Goal: Transaction & Acquisition: Download file/media

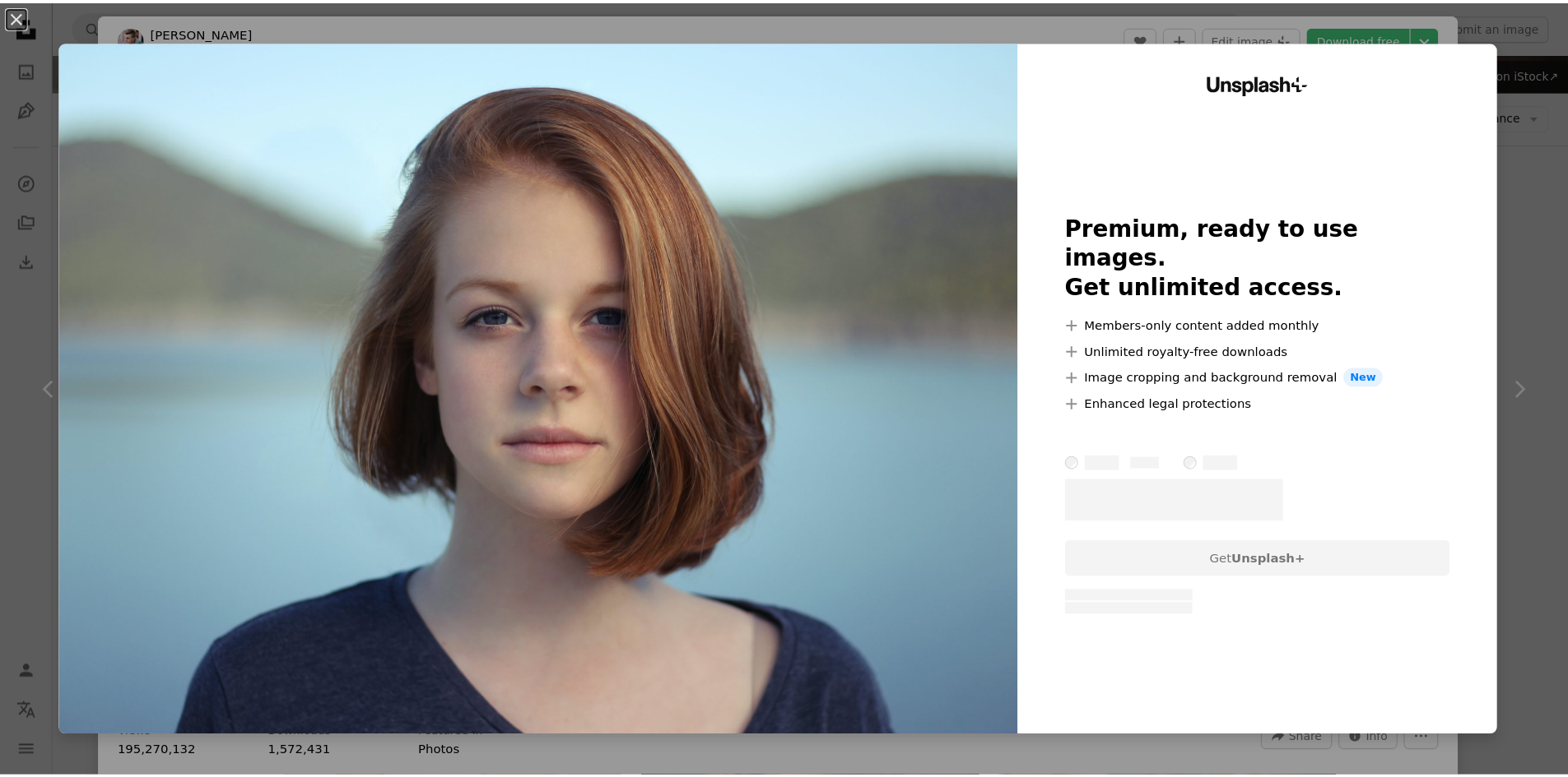
scroll to position [165, 0]
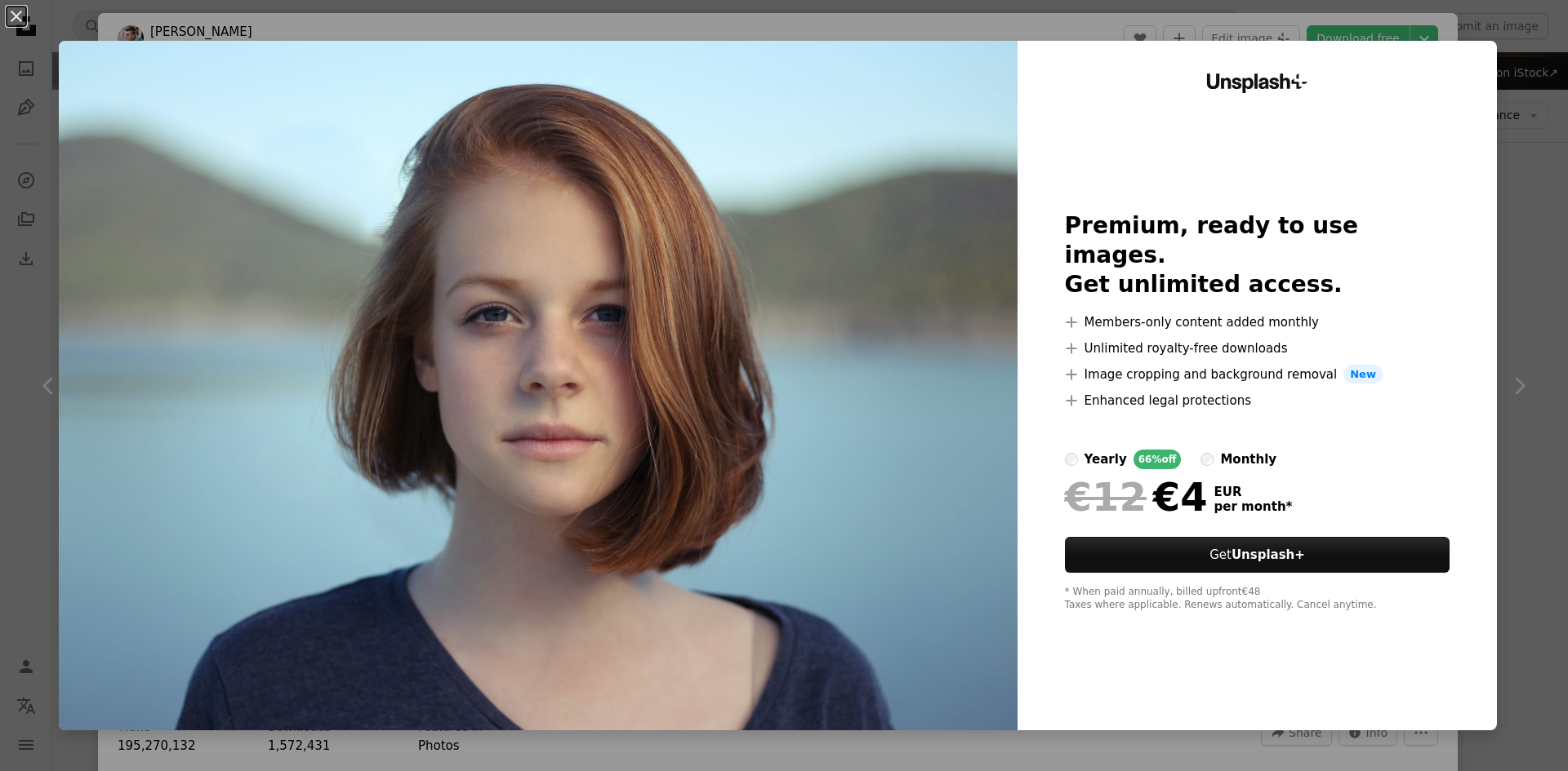
click at [1442, 69] on div "Unsplash+ Premium, ready to use images. Get unlimited access. A plus sign Membe…" at bounding box center [1258, 386] width 480 height 689
click at [1469, 55] on div "Unsplash+ Premium, ready to use images. Get unlimited access. A plus sign Membe…" at bounding box center [1258, 386] width 480 height 689
click at [1528, 183] on div "An X shape Unsplash+ Premium, ready to use images. Get unlimited access. A plus…" at bounding box center [784, 386] width 1568 height 771
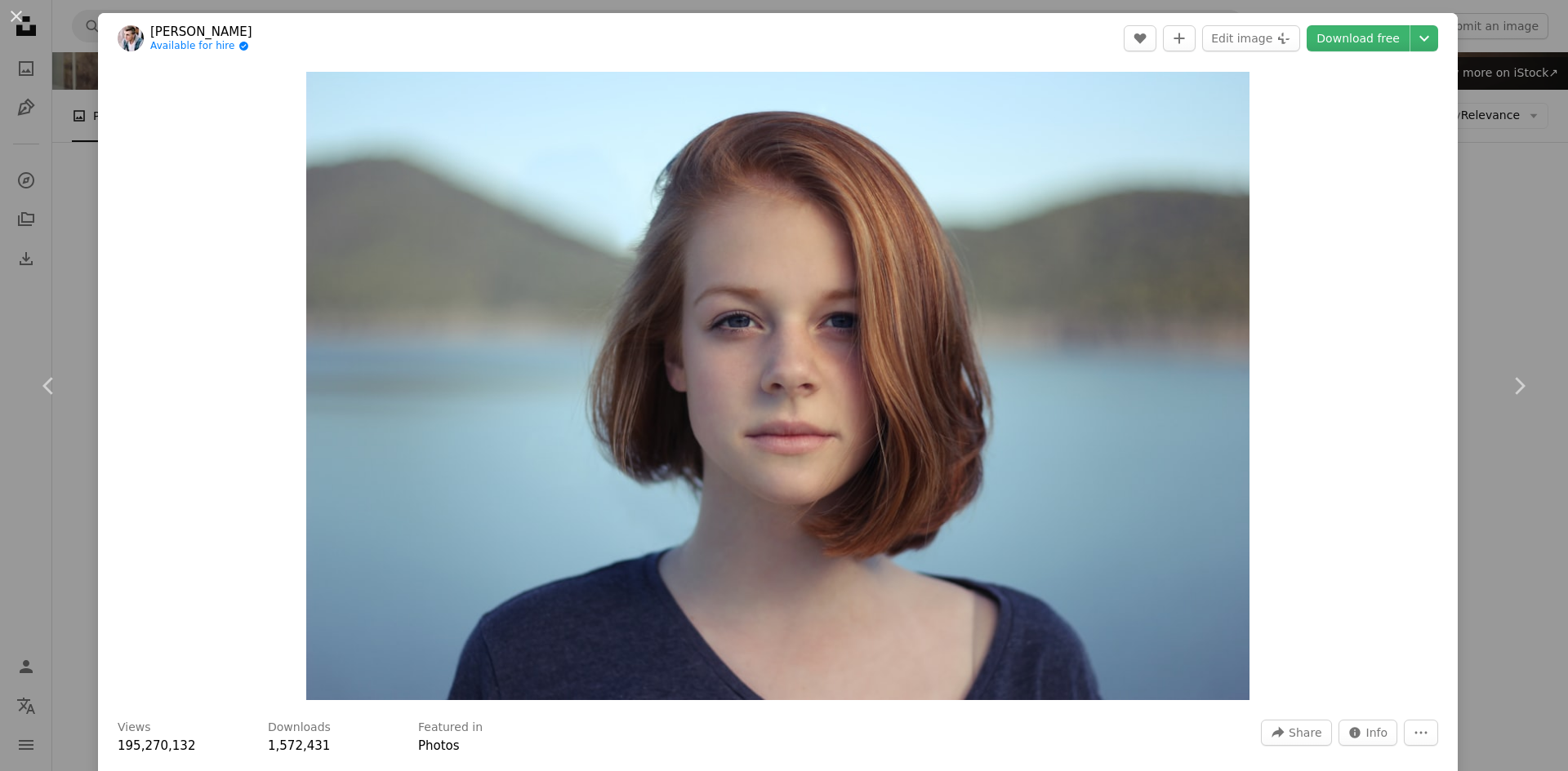
click at [1497, 252] on div "An X shape Chevron left Chevron right [PERSON_NAME] Available for hire A checkm…" at bounding box center [784, 386] width 1568 height 771
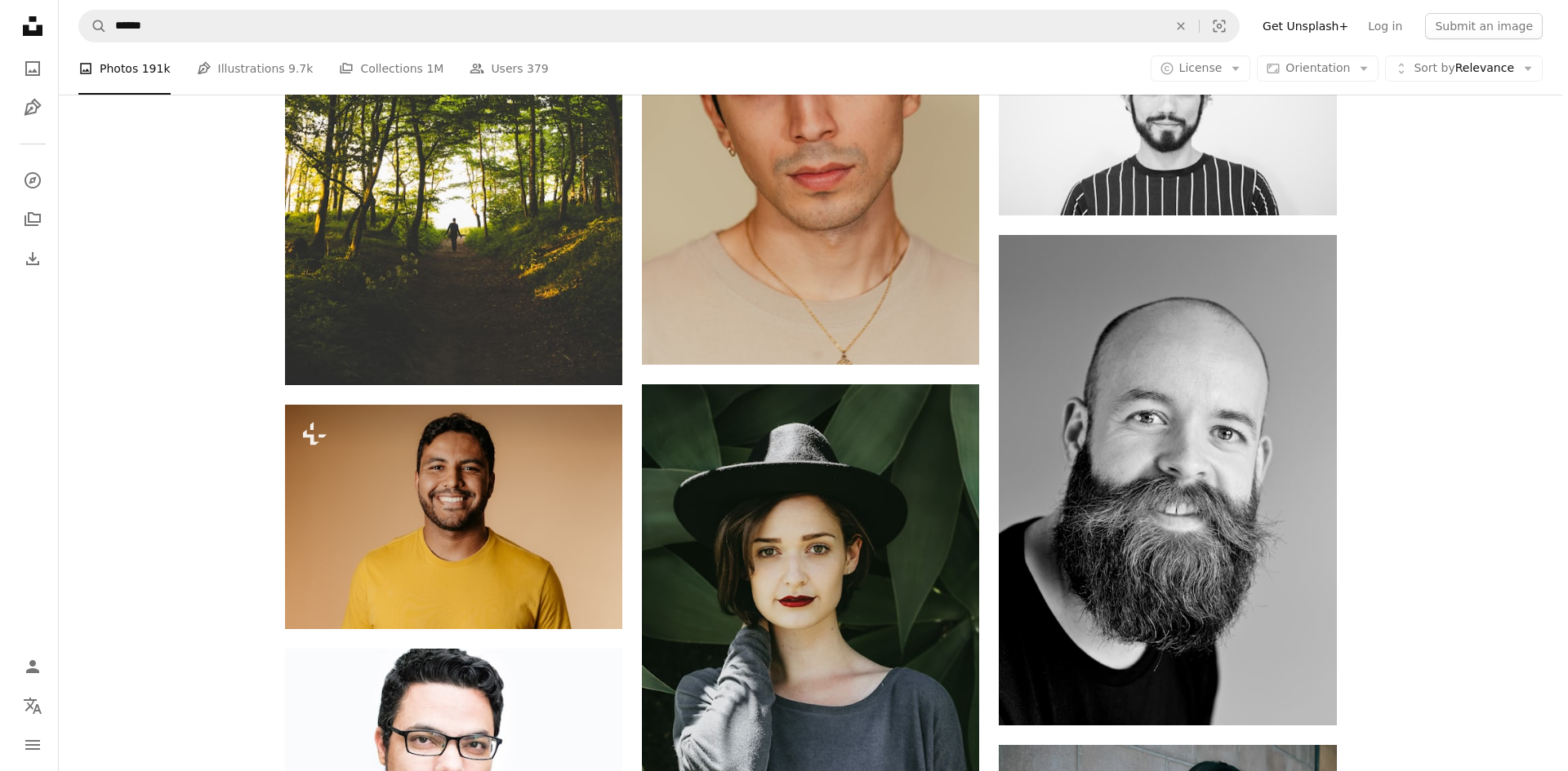
scroll to position [2203, 0]
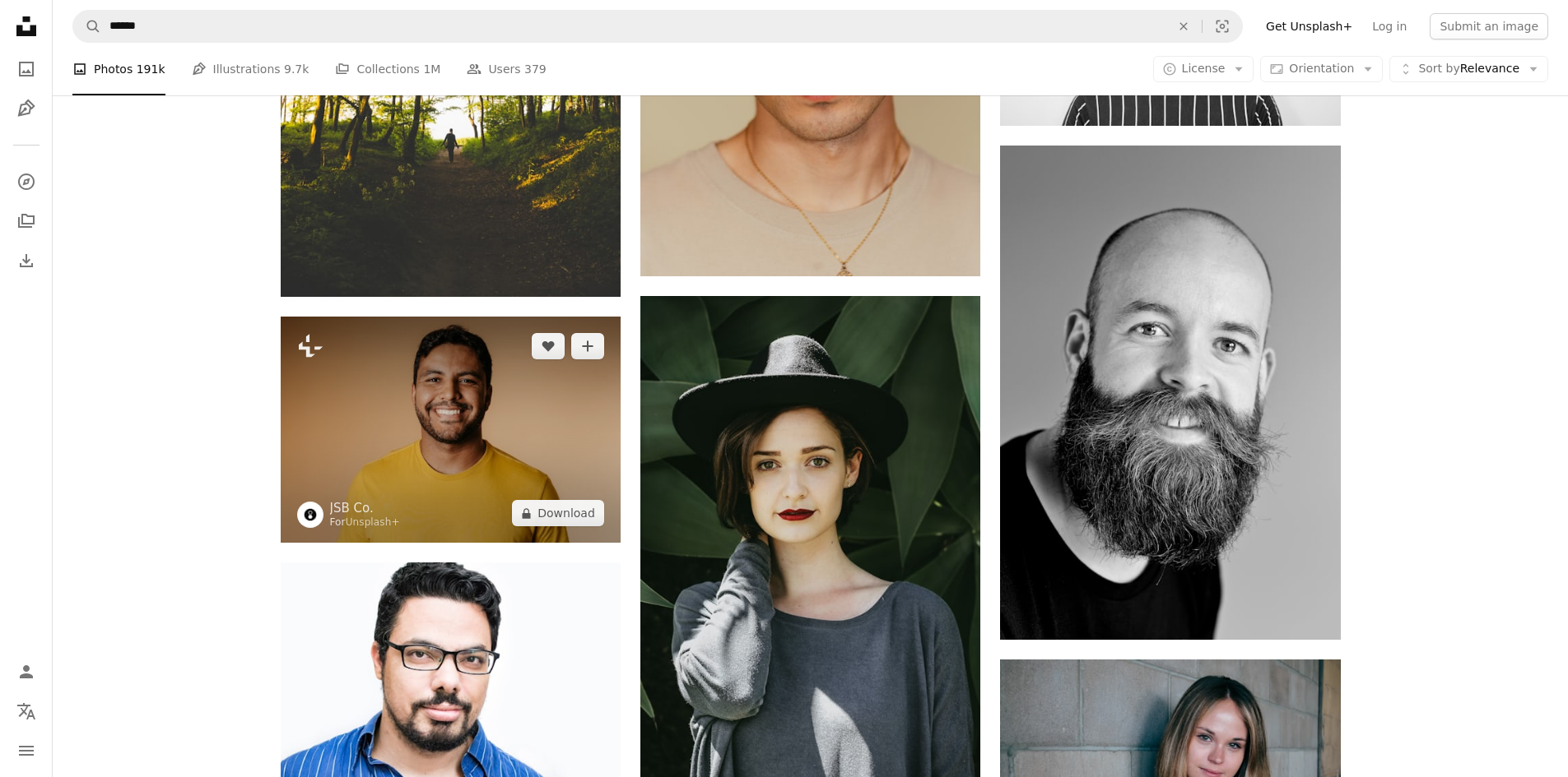
click at [540, 316] on img at bounding box center [451, 430] width 340 height 227
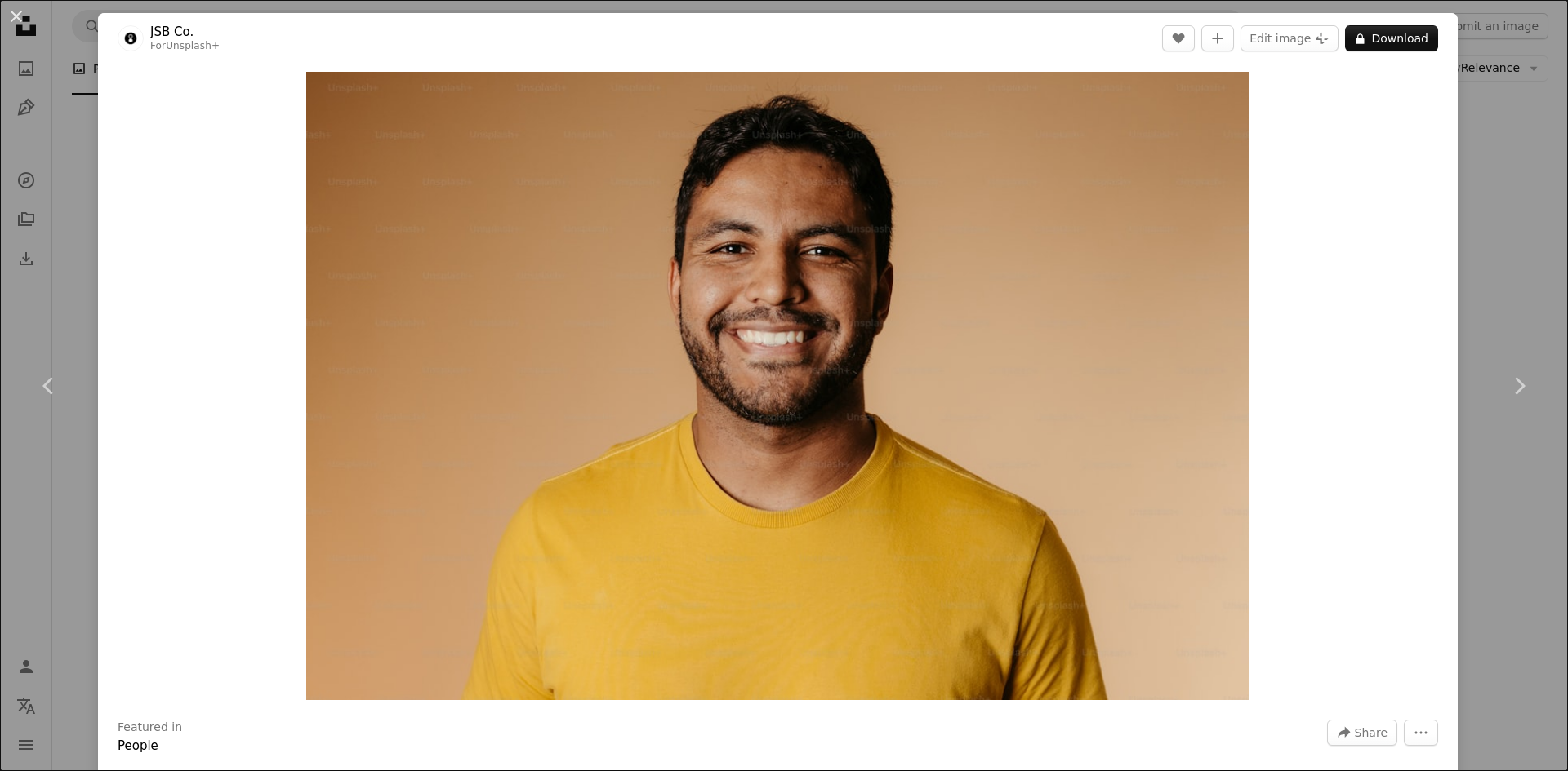
drag, startPoint x: 1492, startPoint y: 137, endPoint x: 1463, endPoint y: 140, distance: 29.2
click at [1492, 137] on div "An X shape Chevron left Chevron right JSB Co. For Unsplash+ A heart A plus sign…" at bounding box center [784, 386] width 1568 height 771
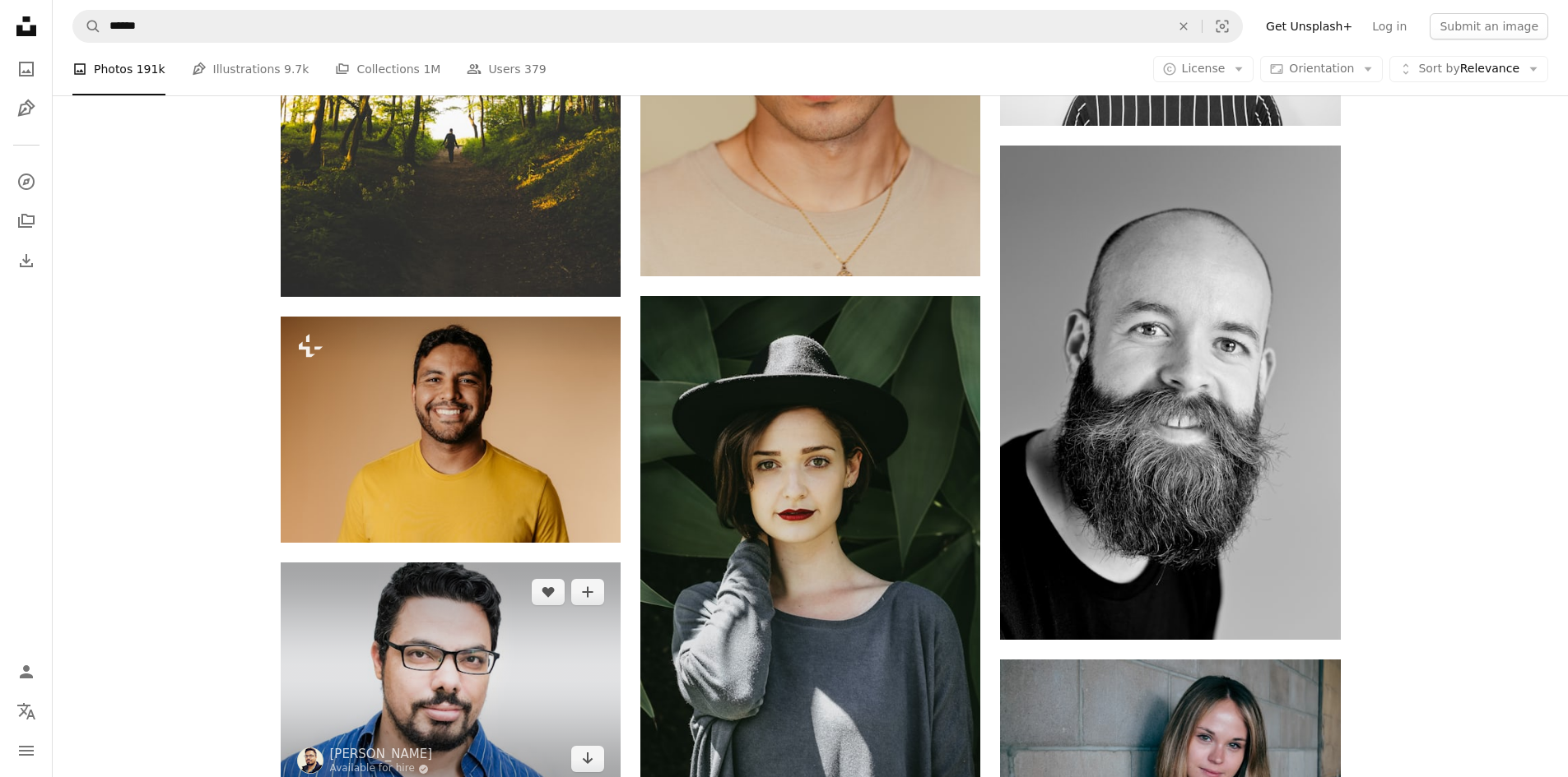
click at [362, 563] on img at bounding box center [451, 676] width 340 height 227
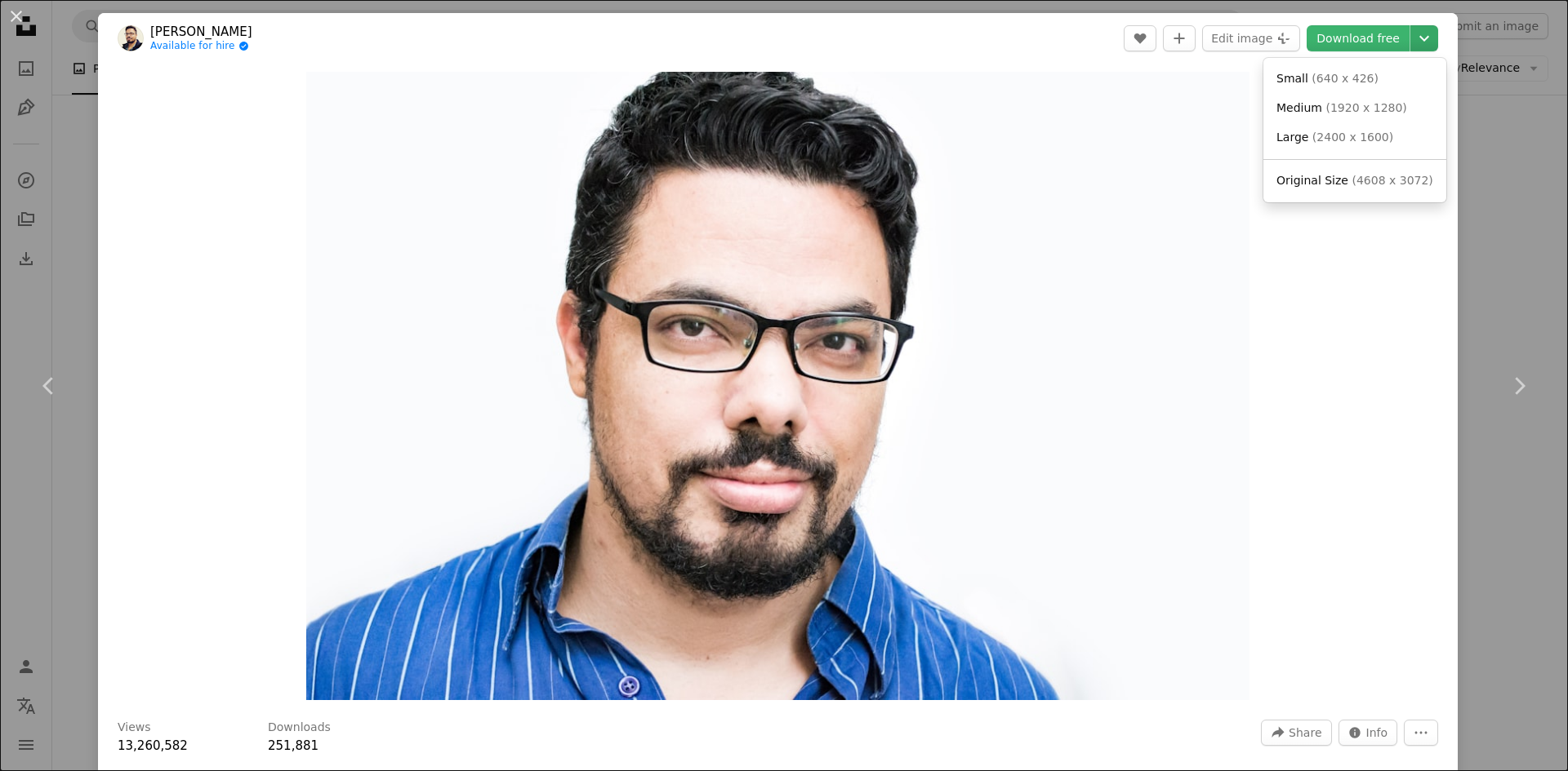
click at [1411, 41] on icon "Chevron down" at bounding box center [1424, 38] width 26 height 20
click at [1337, 83] on span "( 640 x 426 )" at bounding box center [1345, 78] width 67 height 13
